Goal: Task Accomplishment & Management: Manage account settings

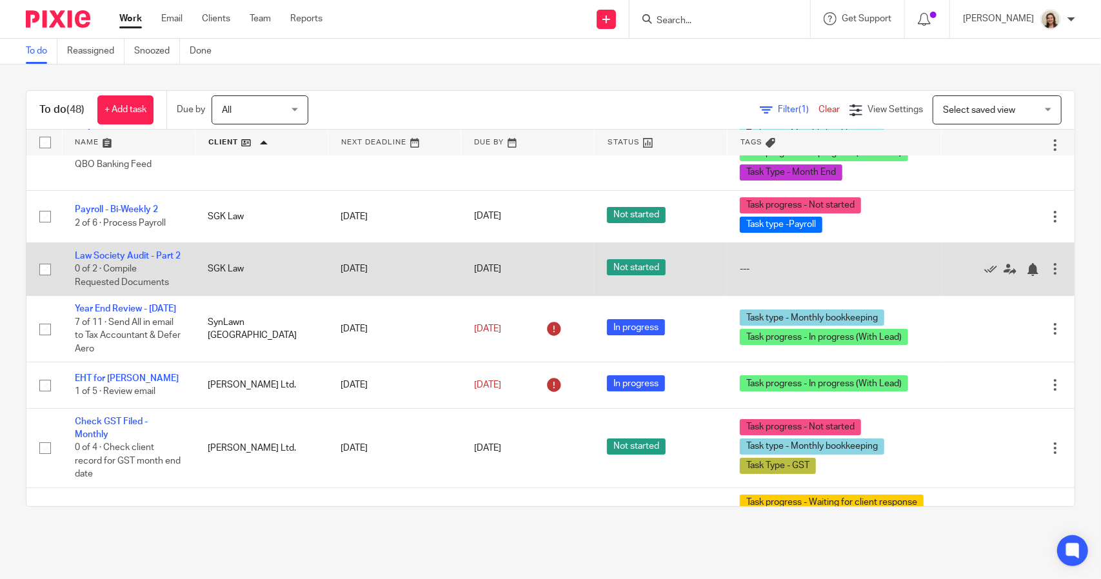
scroll to position [3007, 0]
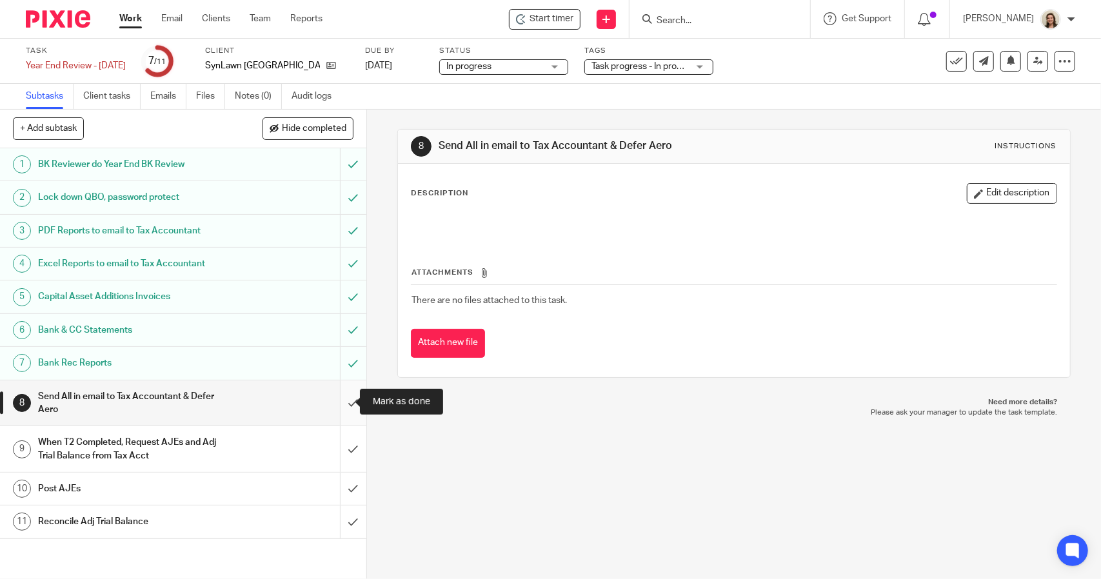
click at [343, 406] on input "submit" at bounding box center [183, 404] width 366 height 46
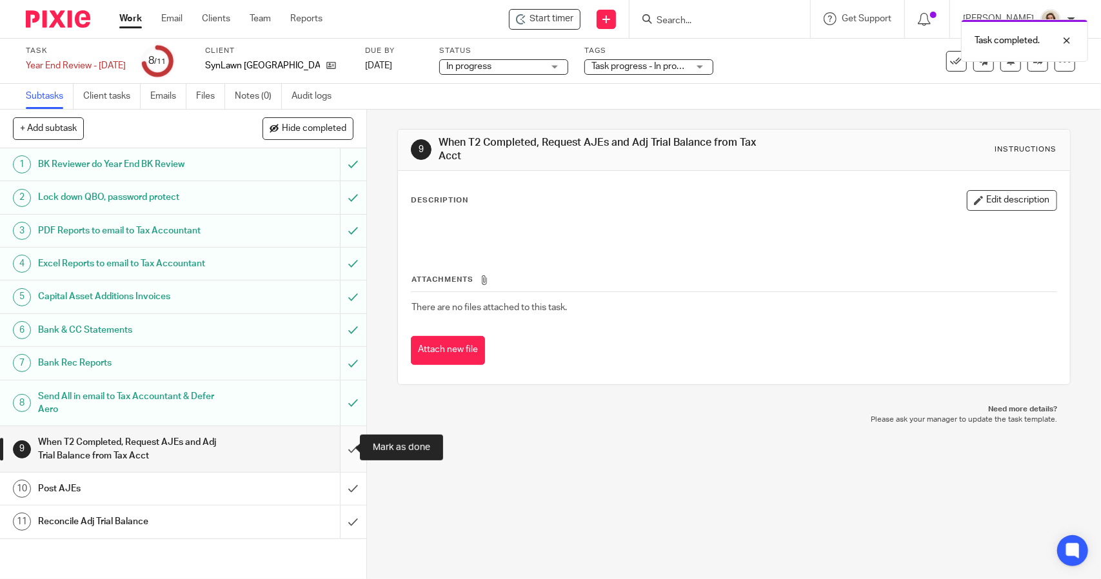
click at [339, 445] on input "submit" at bounding box center [183, 449] width 366 height 46
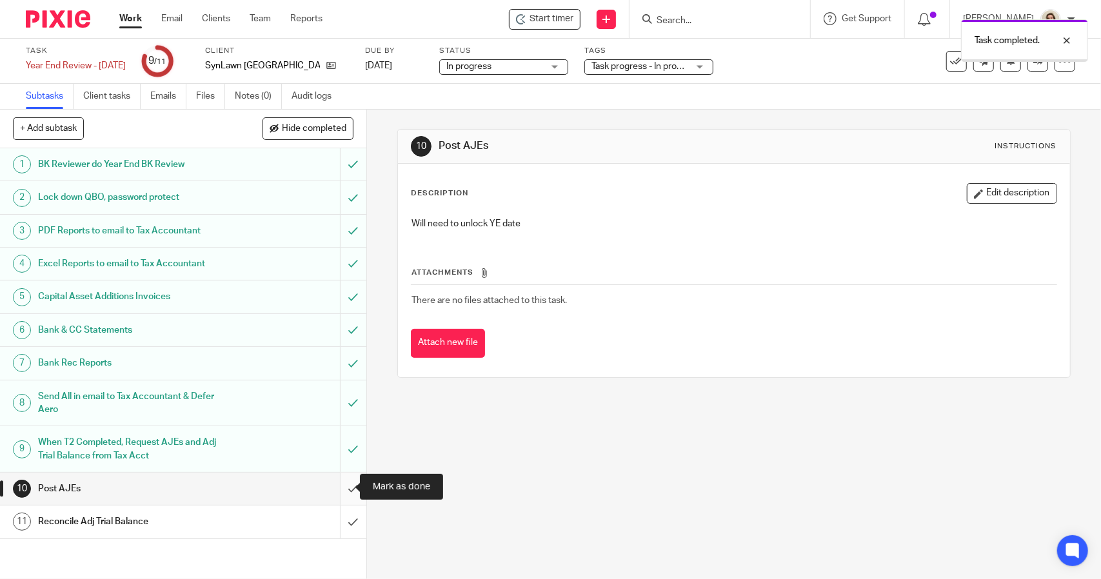
click at [344, 483] on input "submit" at bounding box center [183, 489] width 366 height 32
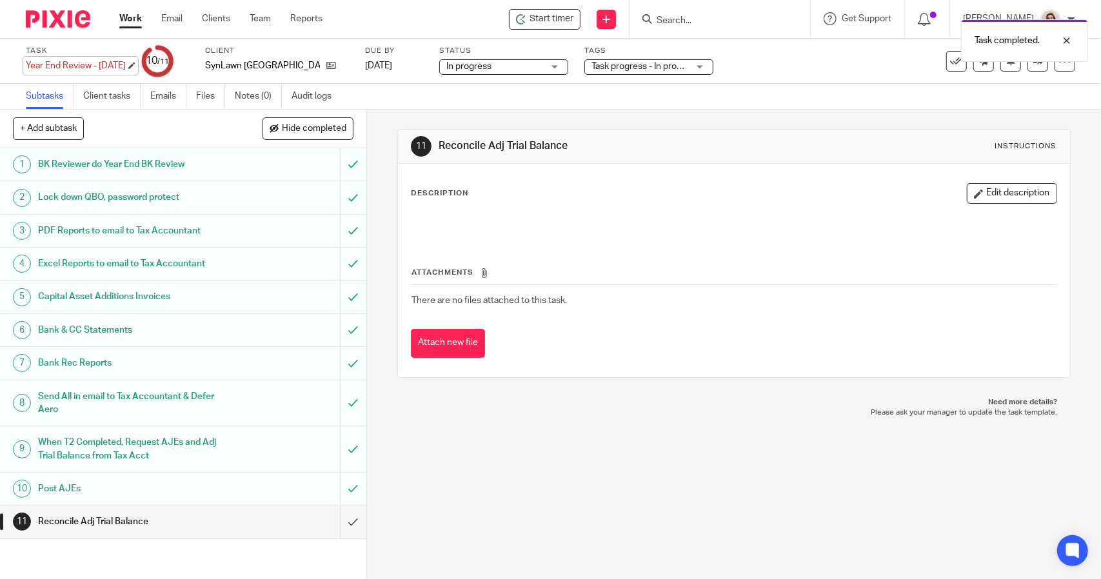
click at [88, 61] on div "Year End Review - March 2025 Save Year End Review - March 2025" at bounding box center [76, 65] width 100 height 13
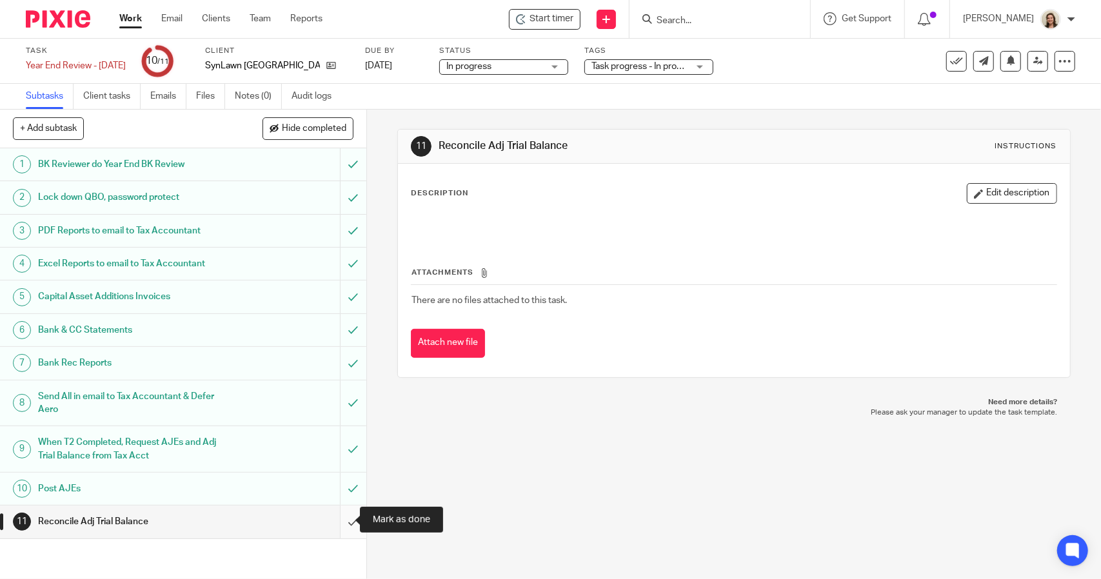
click at [336, 526] on input "submit" at bounding box center [183, 522] width 366 height 32
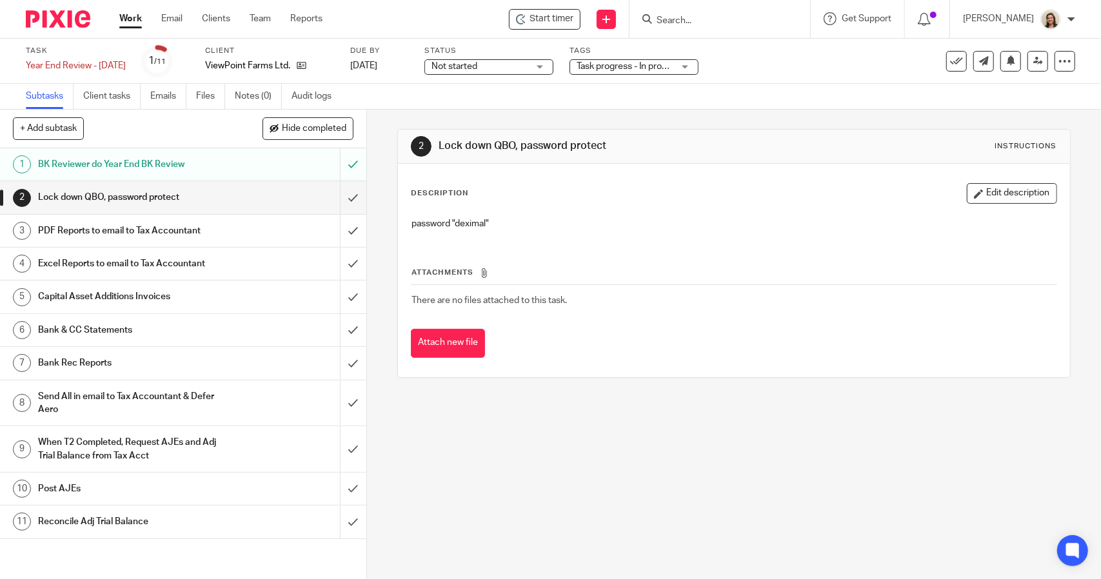
click at [659, 68] on span "Task progress - In progress (With Lead) + 1" at bounding box center [662, 66] width 170 height 9
click at [294, 92] on link "Audit logs" at bounding box center [317, 96] width 50 height 25
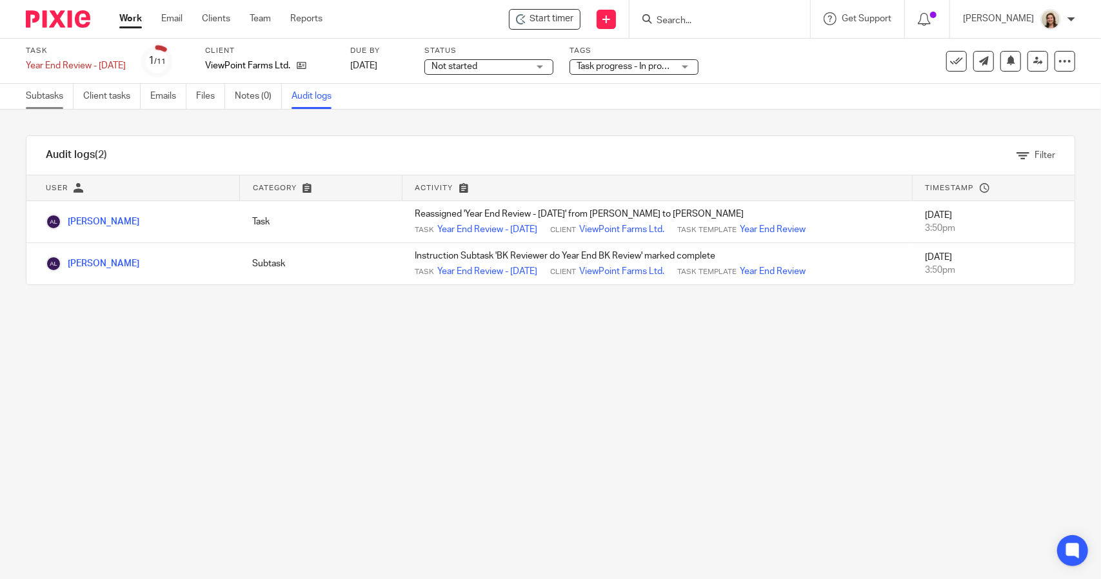
click at [40, 95] on link "Subtasks" at bounding box center [50, 96] width 48 height 25
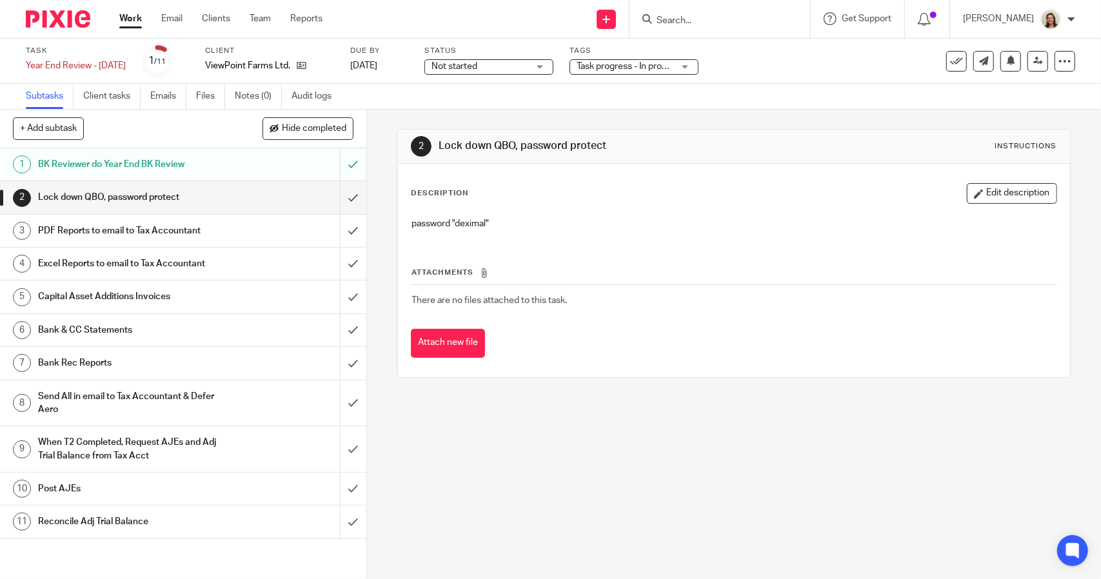
click at [698, 66] on div "Task progress - In progress (With Lead) + 1" at bounding box center [633, 66] width 129 height 15
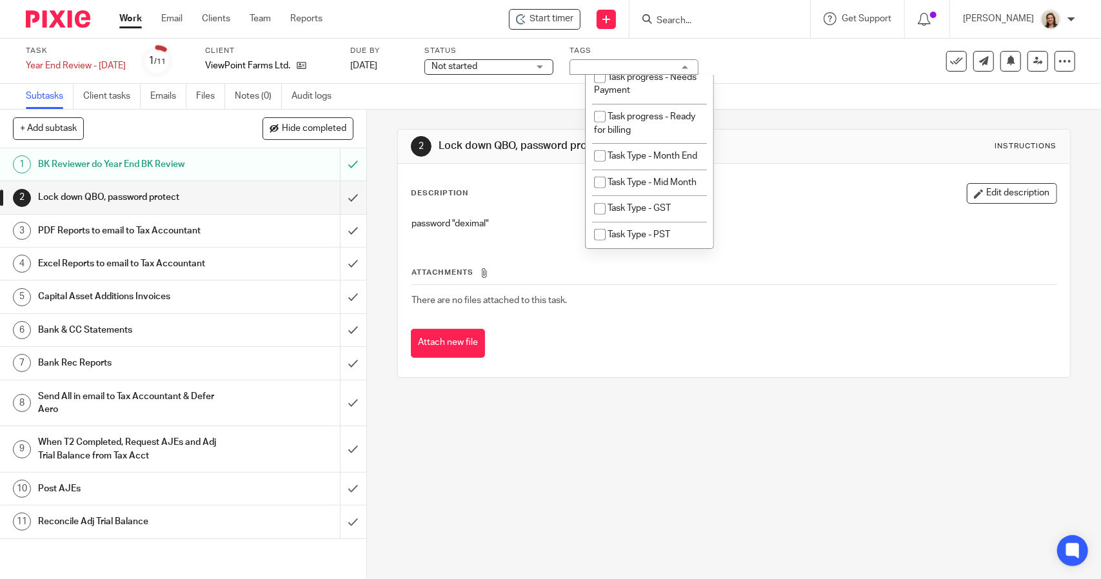
scroll to position [693, 0]
click at [650, 152] on span "Task Type - Month End" at bounding box center [653, 156] width 90 height 9
checkbox input "true"
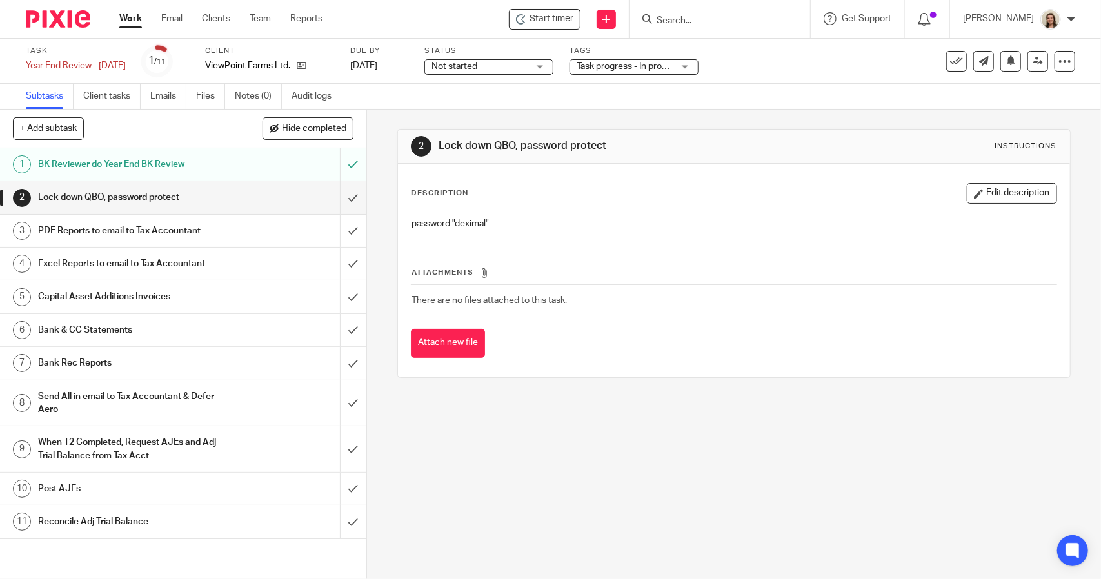
click at [771, 113] on div "2 Lock down QBO, password protect Instructions Description Edit description pas…" at bounding box center [733, 254] width 673 height 288
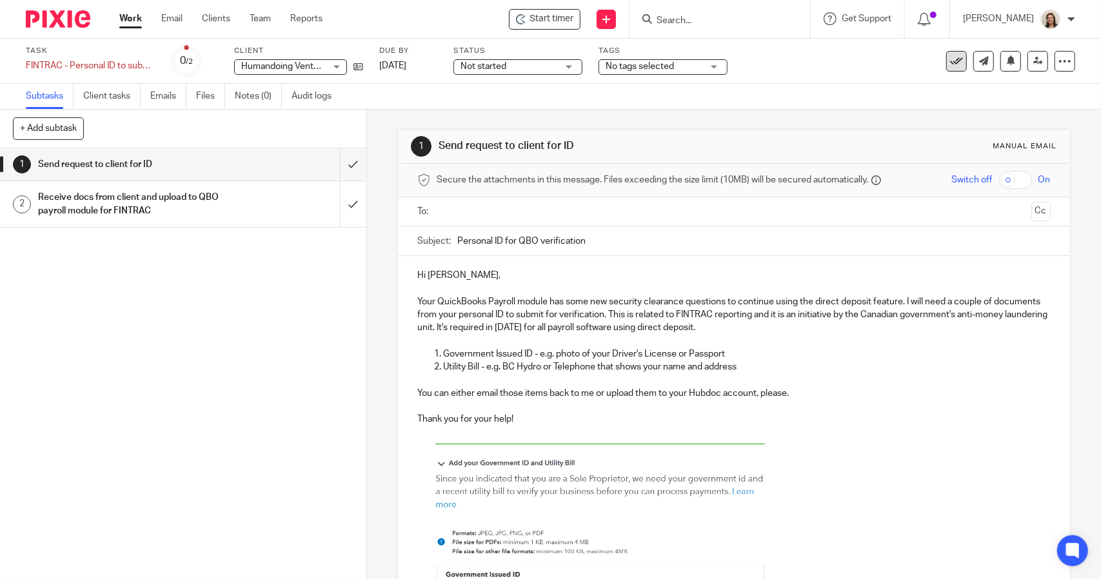
click at [950, 66] on icon at bounding box center [956, 61] width 13 height 13
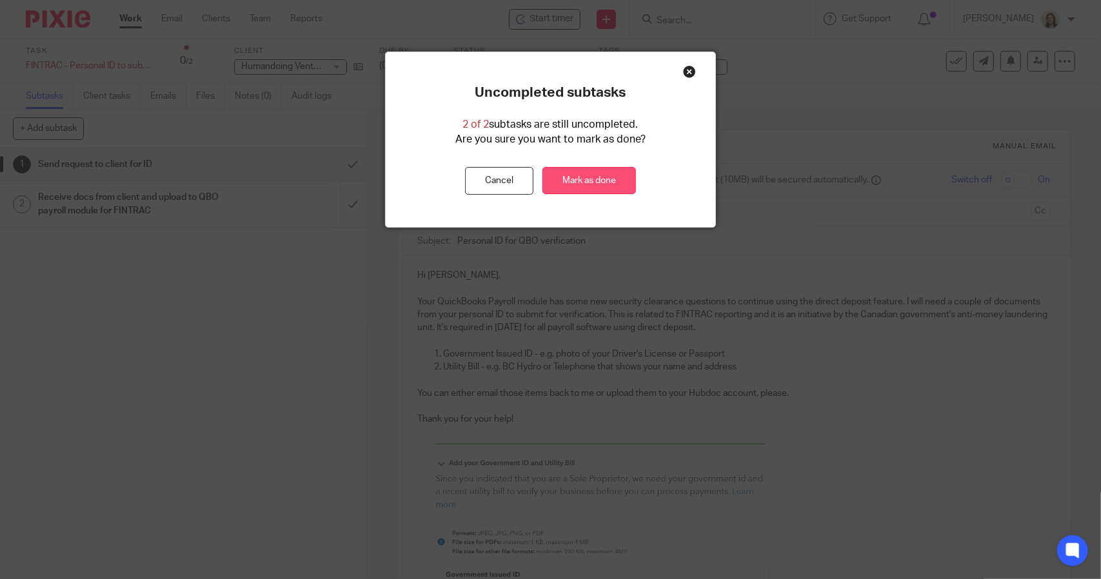
click at [611, 179] on link "Mark as done" at bounding box center [589, 181] width 94 height 28
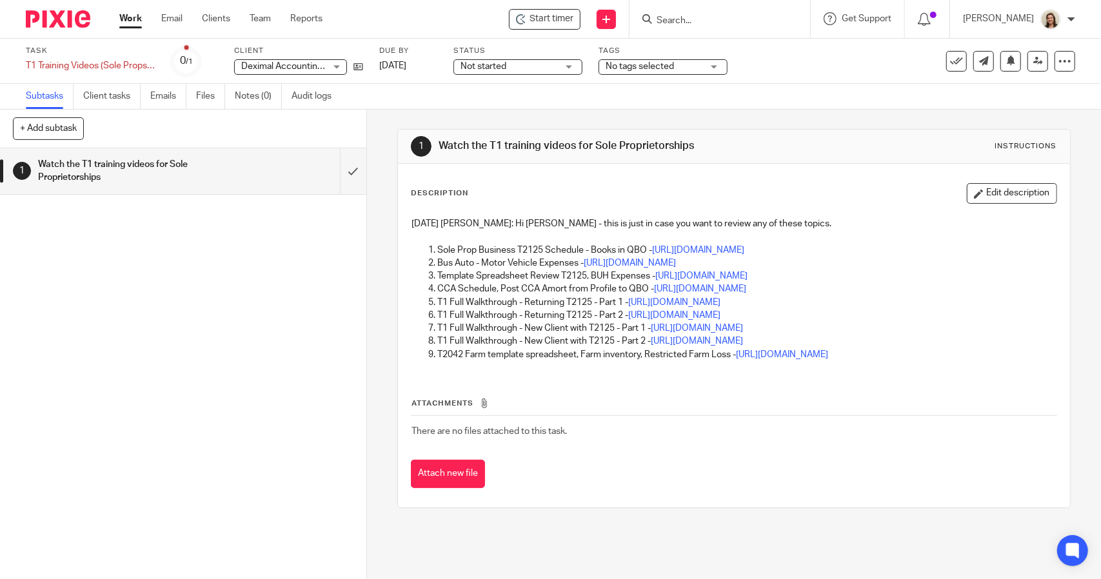
click at [635, 65] on span "No tags selected" at bounding box center [640, 66] width 68 height 9
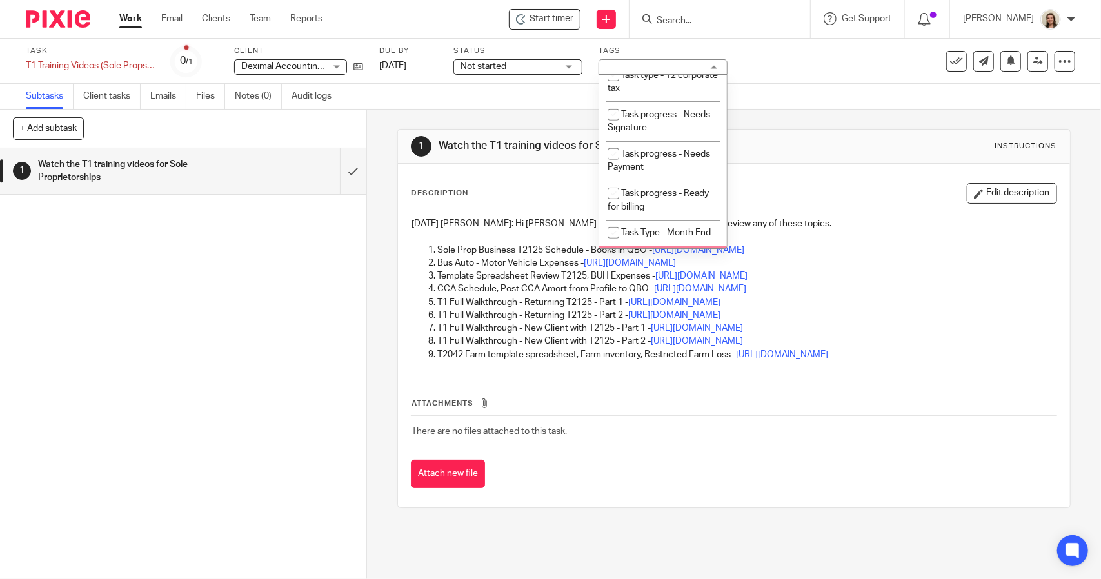
scroll to position [500, 0]
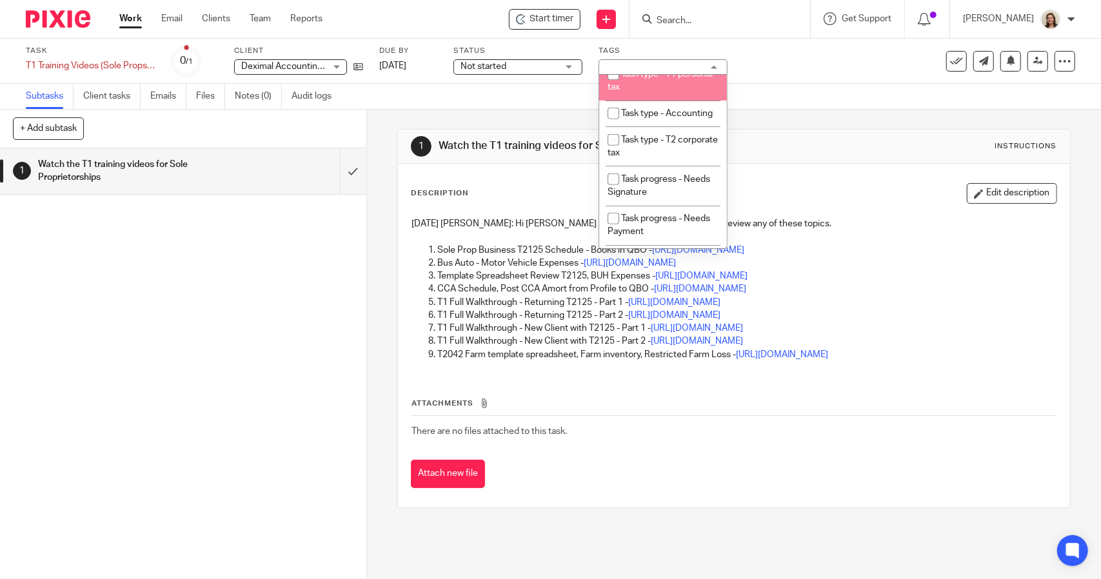
click at [679, 90] on li "Task type - T1 personal tax" at bounding box center [663, 80] width 128 height 39
checkbox input "true"
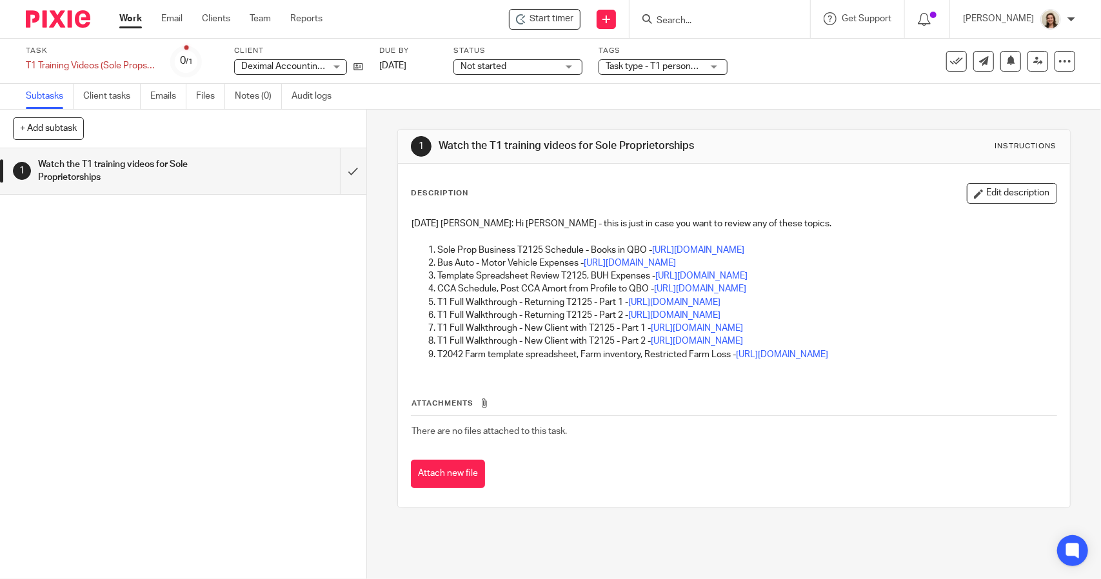
click at [764, 97] on div "Subtasks Client tasks Emails Files Notes (0) Audit logs" at bounding box center [550, 97] width 1101 height 26
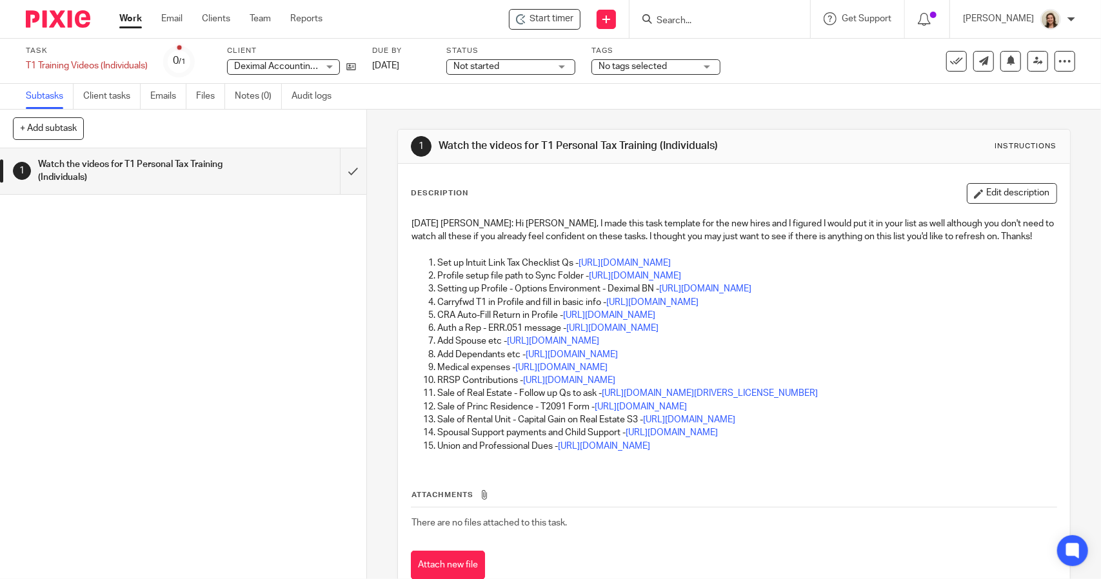
click at [658, 66] on span "No tags selected" at bounding box center [632, 66] width 68 height 9
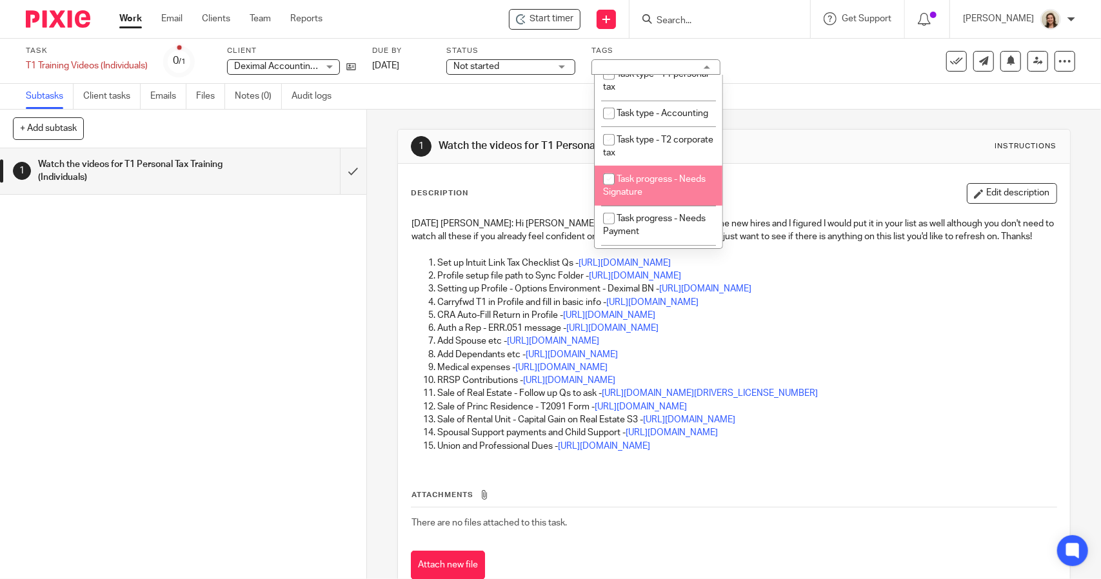
scroll to position [435, 0]
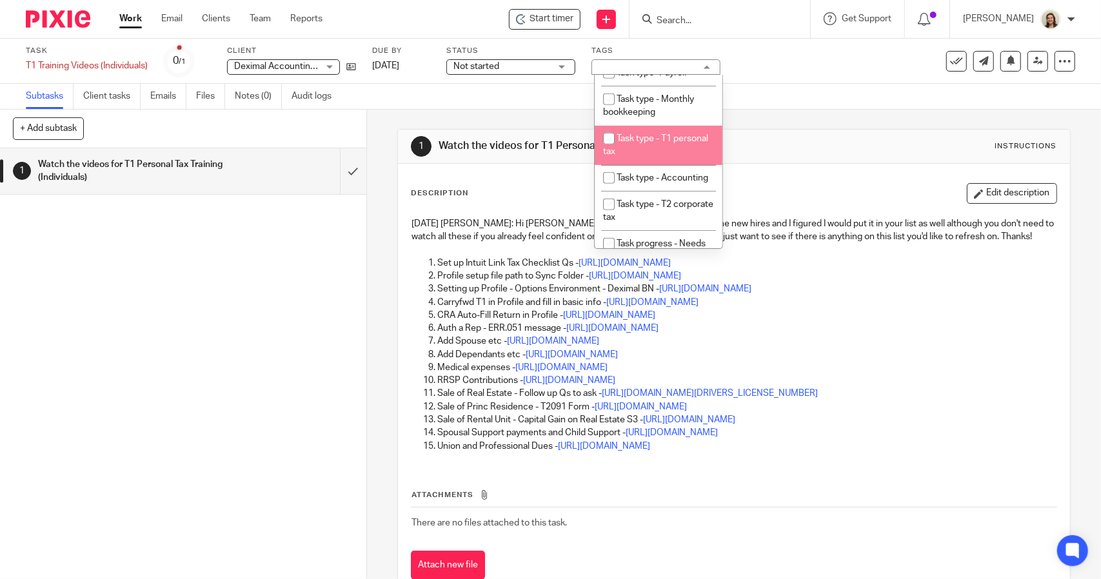
click at [661, 155] on span "Task type - T1 personal tax" at bounding box center [655, 145] width 105 height 23
checkbox input "true"
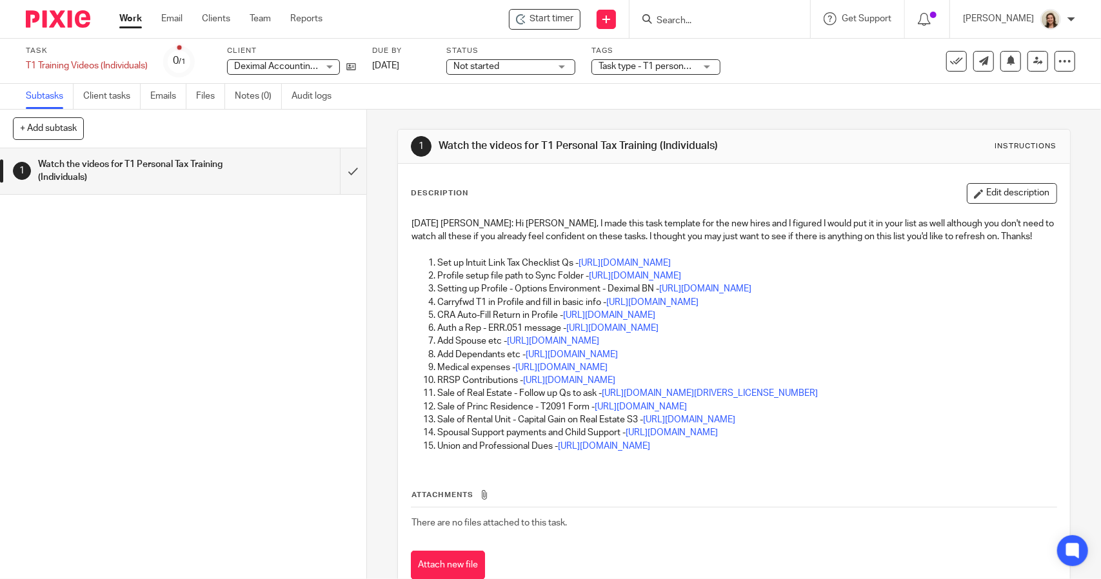
click at [763, 114] on div "1 Watch the videos for T1 Personal Tax Training (Individuals) Instructions Desc…" at bounding box center [733, 364] width 673 height 509
click at [675, 62] on span "Task type - T1 personal tax" at bounding box center [651, 66] width 106 height 9
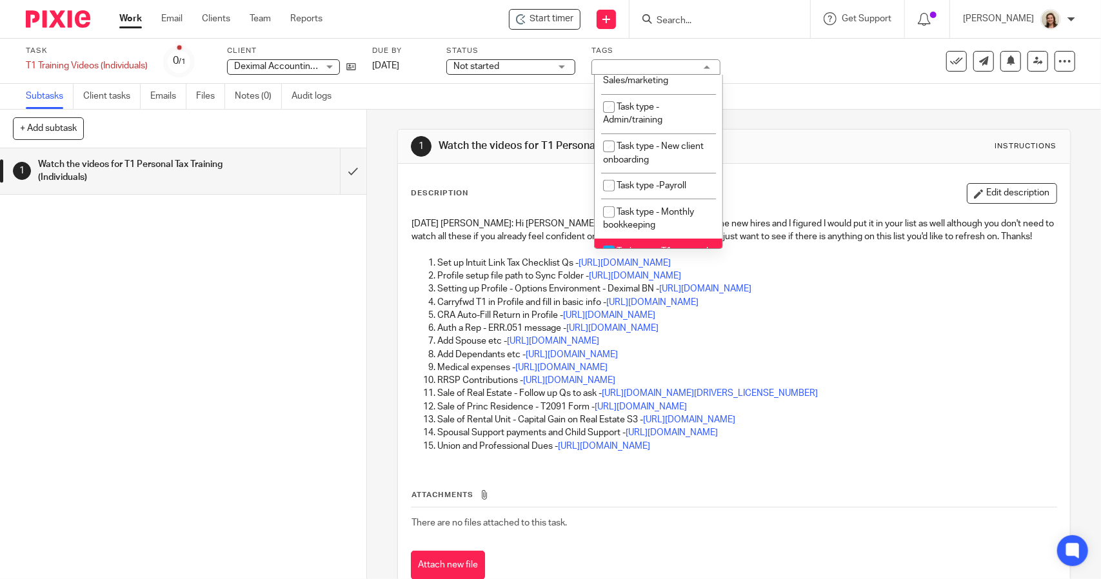
scroll to position [306, 0]
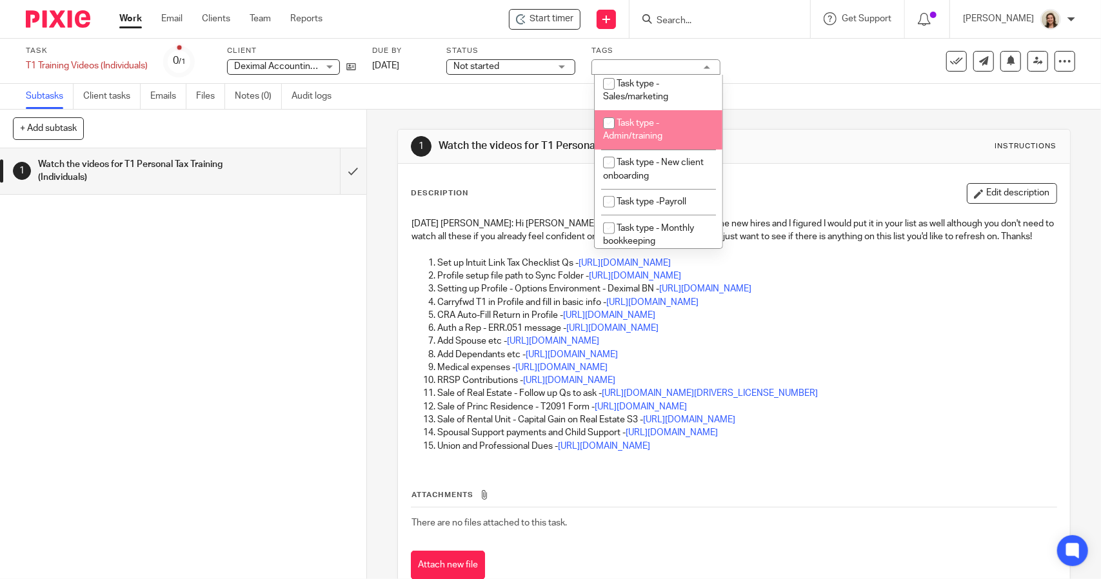
click at [655, 137] on span "Task type - Admin/training" at bounding box center [632, 130] width 59 height 23
checkbox input "true"
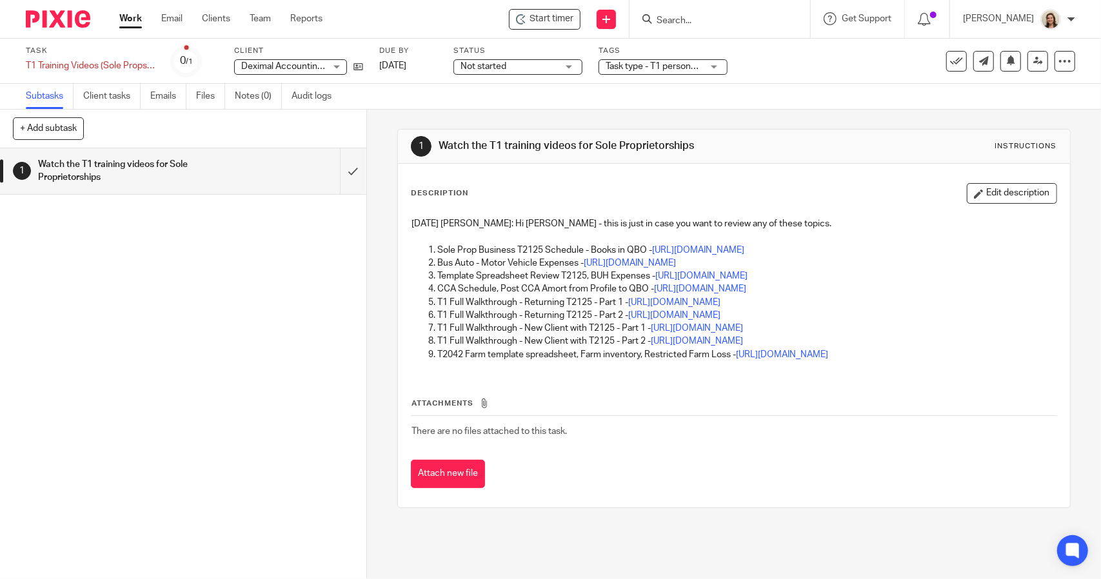
click at [650, 63] on span "Task type - T1 personal tax" at bounding box center [659, 66] width 106 height 9
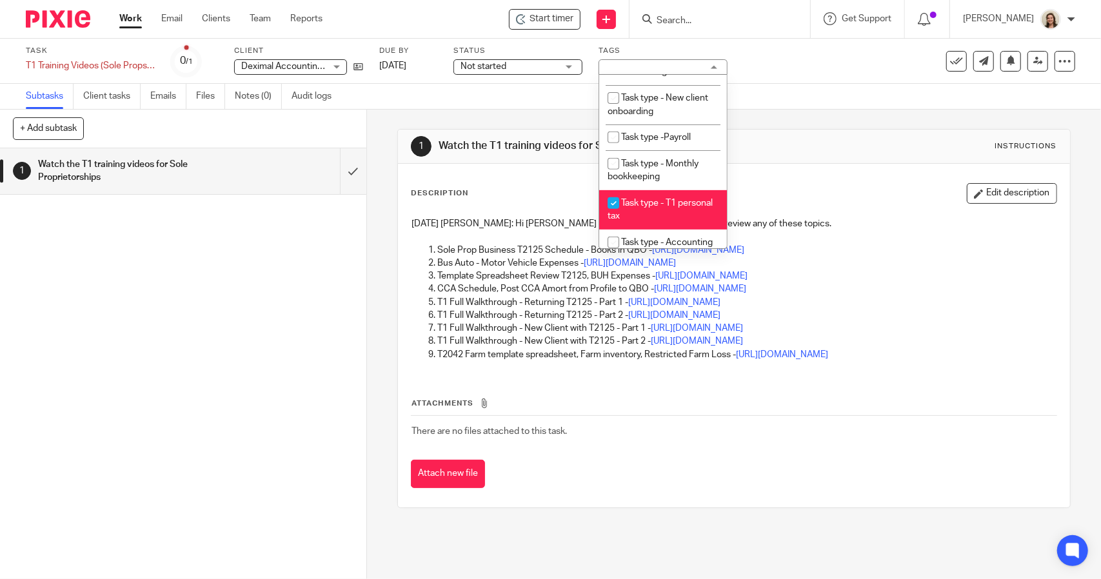
scroll to position [306, 0]
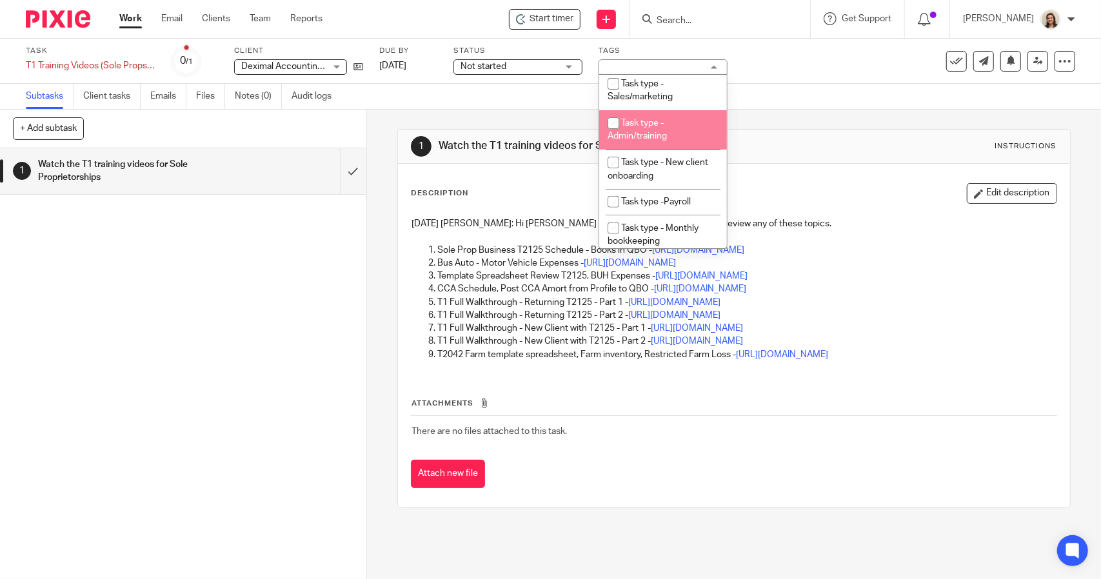
click at [658, 144] on li "Task type - Admin/training" at bounding box center [663, 129] width 128 height 39
checkbox input "true"
click at [779, 115] on div "1 Watch the T1 training videos for Sole Proprietorships Instructions Descriptio…" at bounding box center [733, 319] width 673 height 418
